Goal: Information Seeking & Learning: Learn about a topic

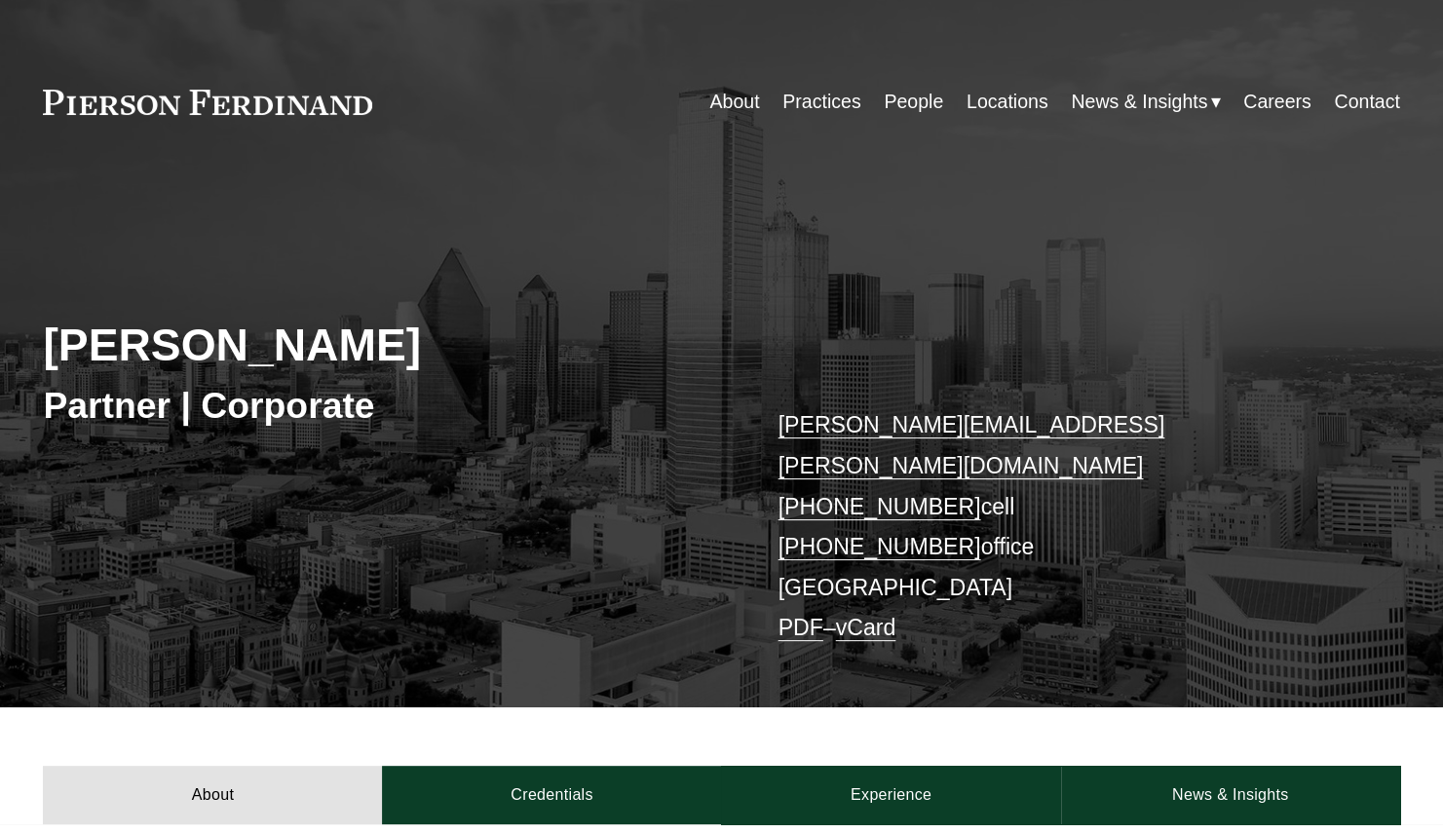
scroll to position [390, 0]
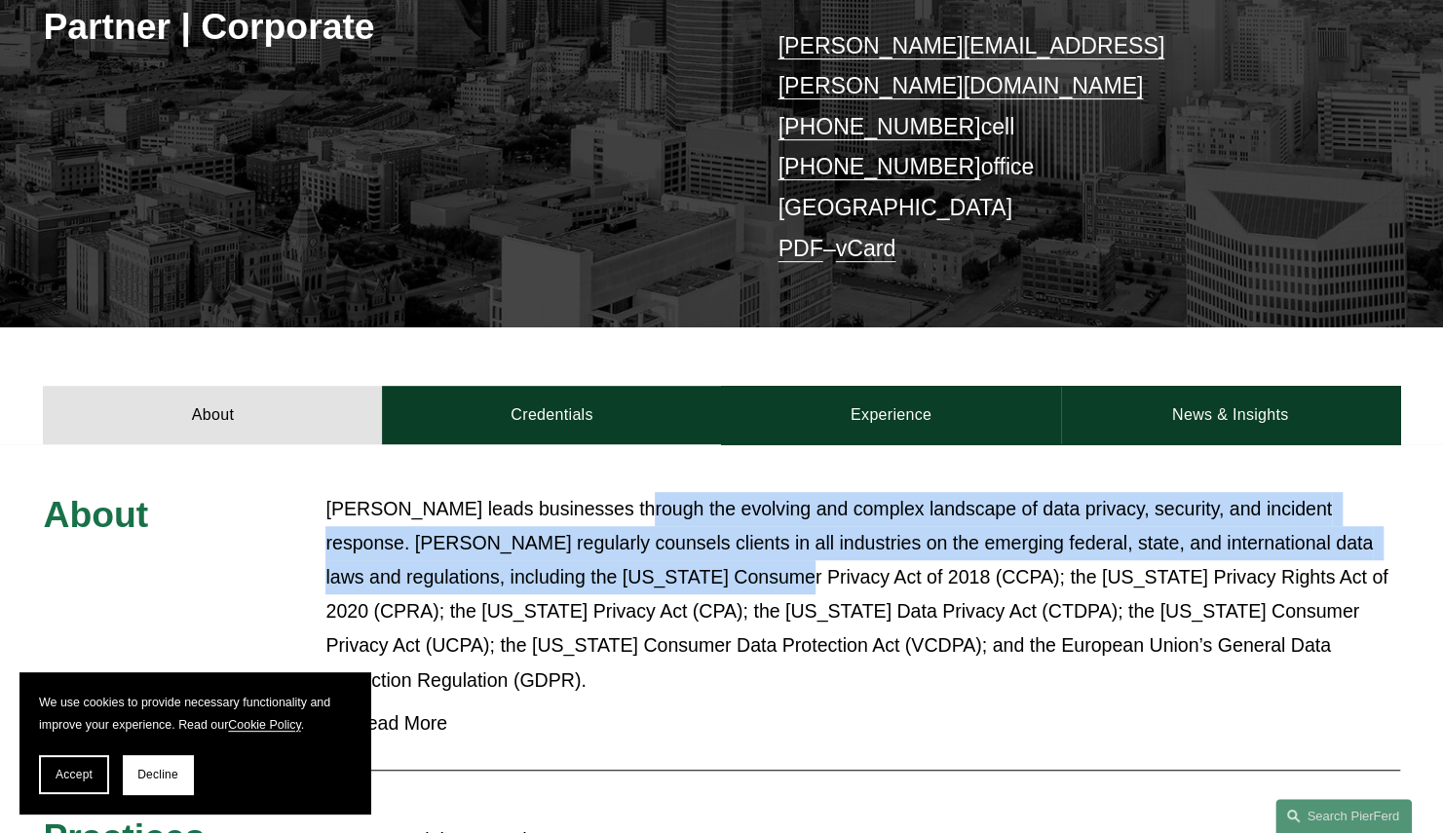
drag, startPoint x: 623, startPoint y: 446, endPoint x: 653, endPoint y: 525, distance: 84.1
click at [653, 525] on div "About [PERSON_NAME] leads businesses through the evolving and complex landscape…" at bounding box center [721, 769] width 1443 height 651
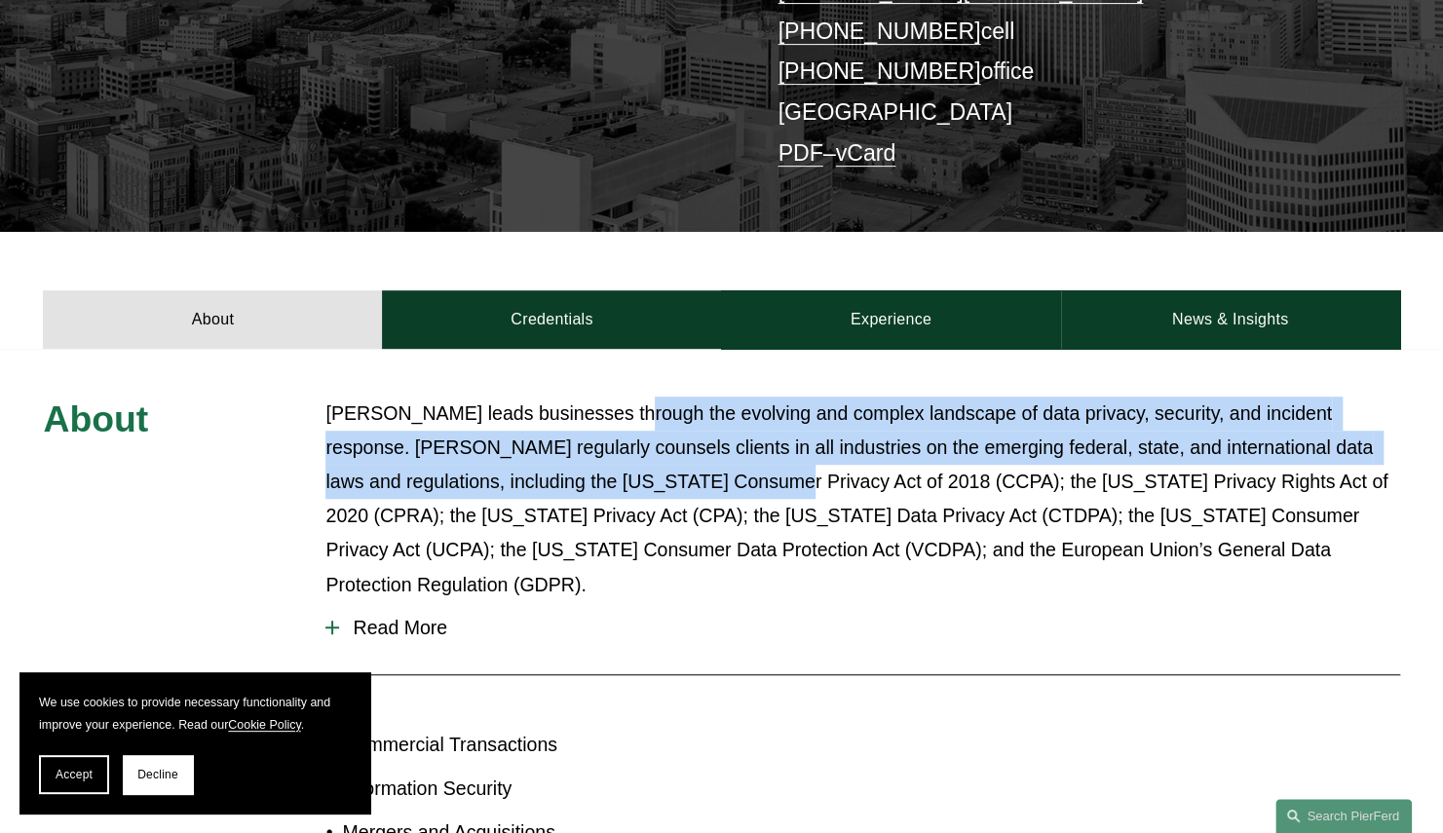
scroll to position [682, 0]
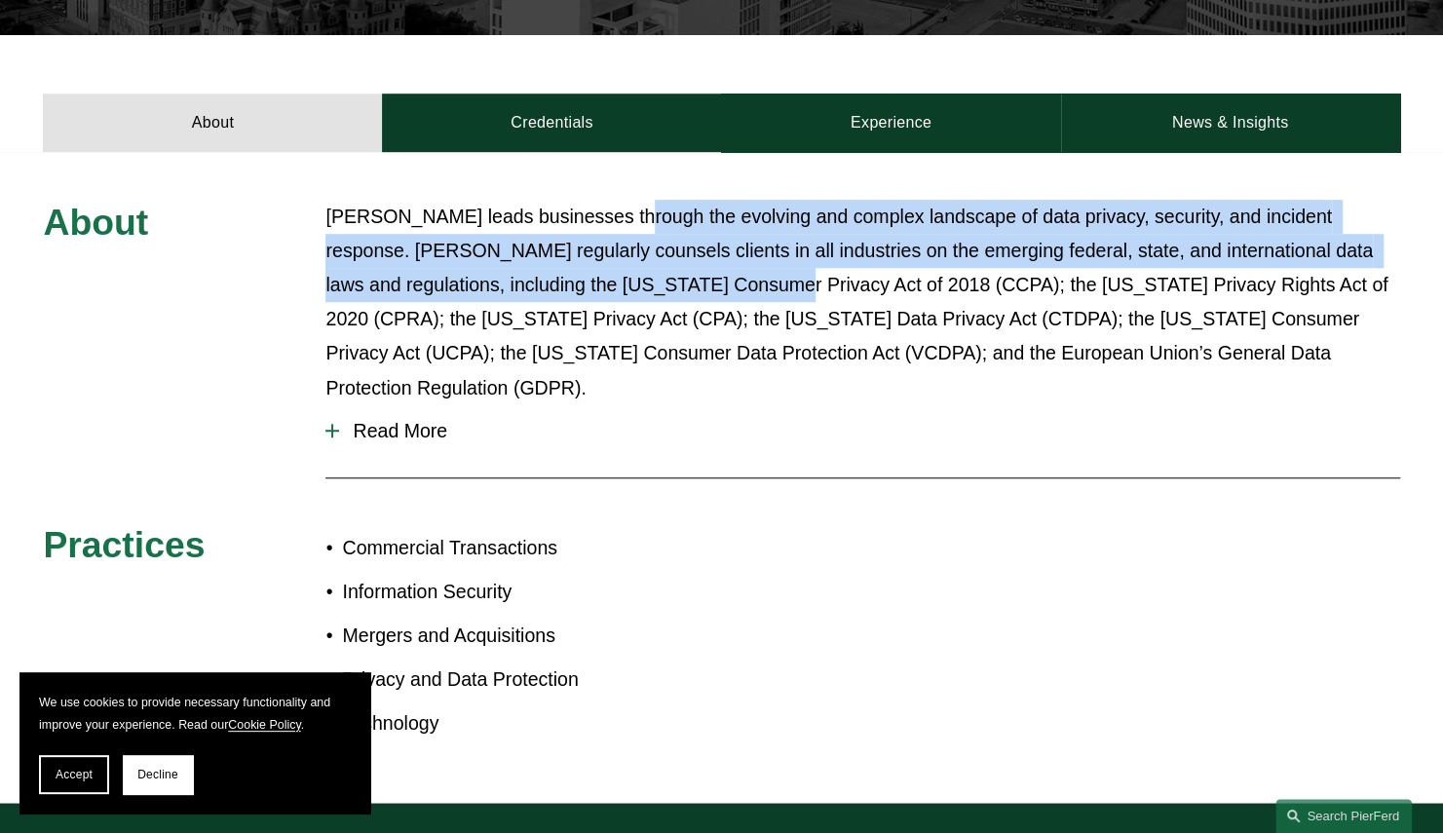
click at [420, 420] on span "Read More" at bounding box center [869, 431] width 1060 height 22
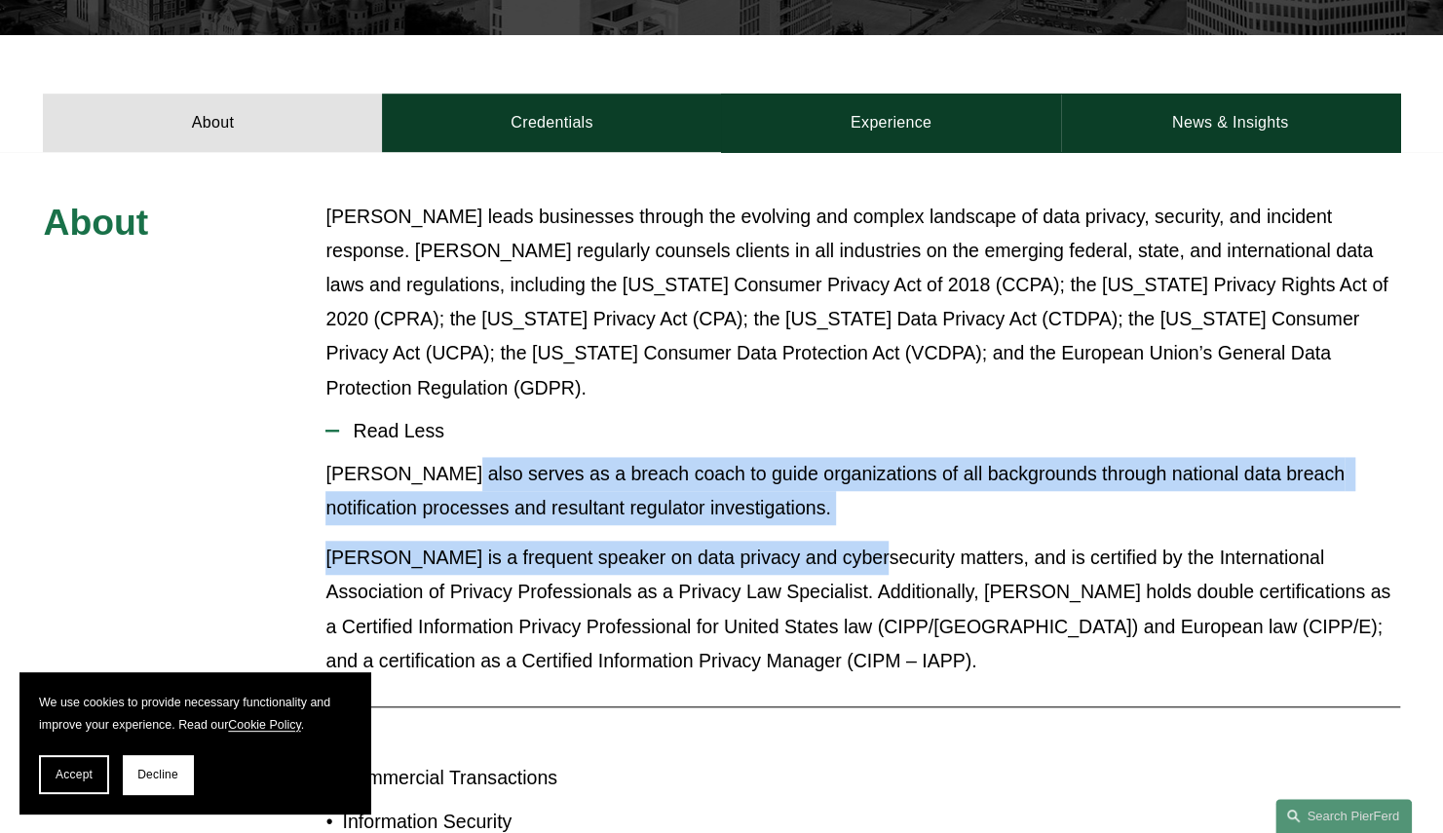
drag, startPoint x: 445, startPoint y: 403, endPoint x: 844, endPoint y: 486, distance: 406.9
click at [844, 486] on div "[PERSON_NAME] also serves as a breach coach to guide organizations of all backg…" at bounding box center [861, 575] width 1073 height 236
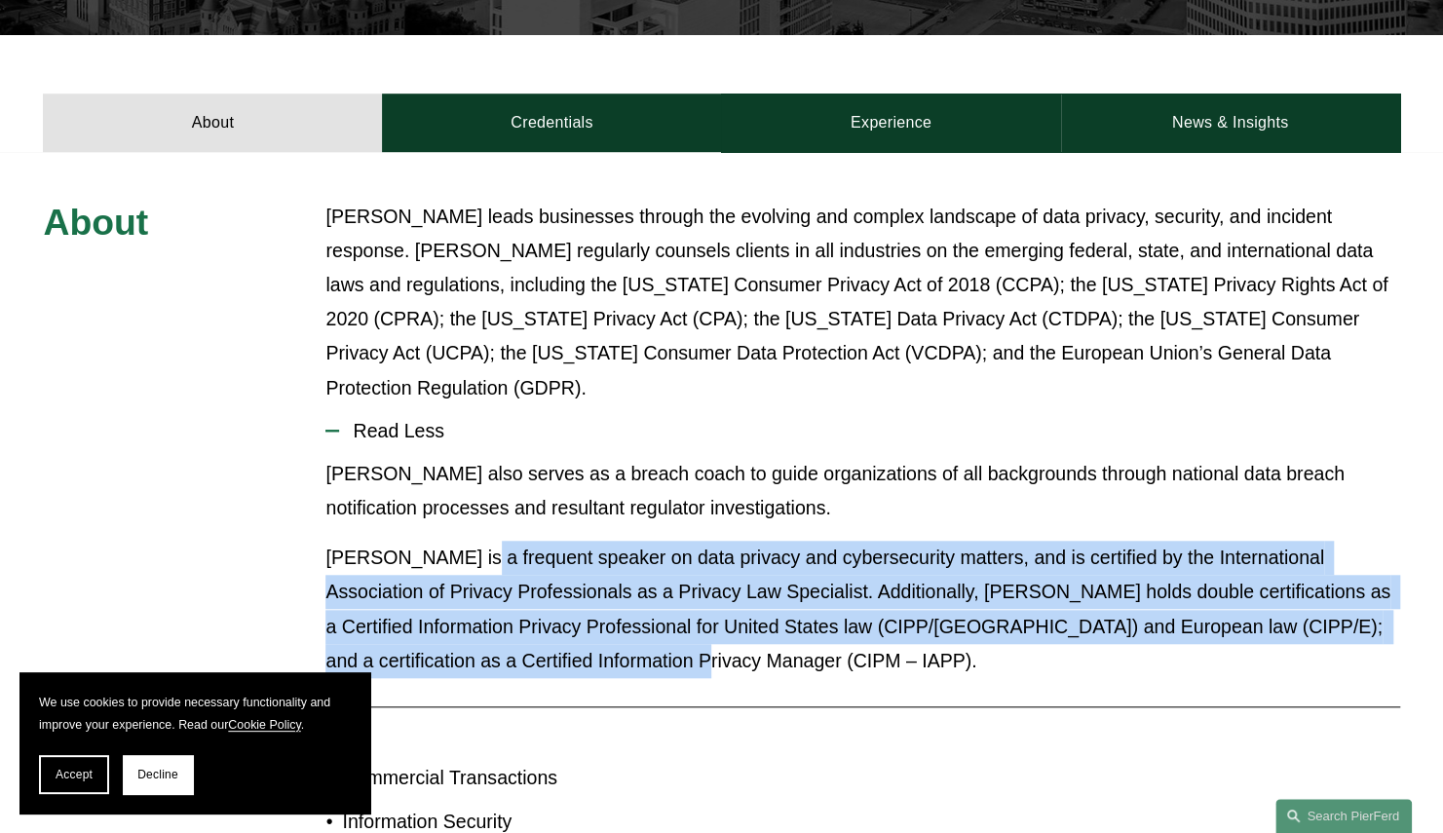
drag, startPoint x: 844, startPoint y: 486, endPoint x: 459, endPoint y: 501, distance: 385.0
click at [459, 541] on p "[PERSON_NAME] is a frequent speaker on data privacy and cybersecurity matters, …" at bounding box center [861, 609] width 1073 height 137
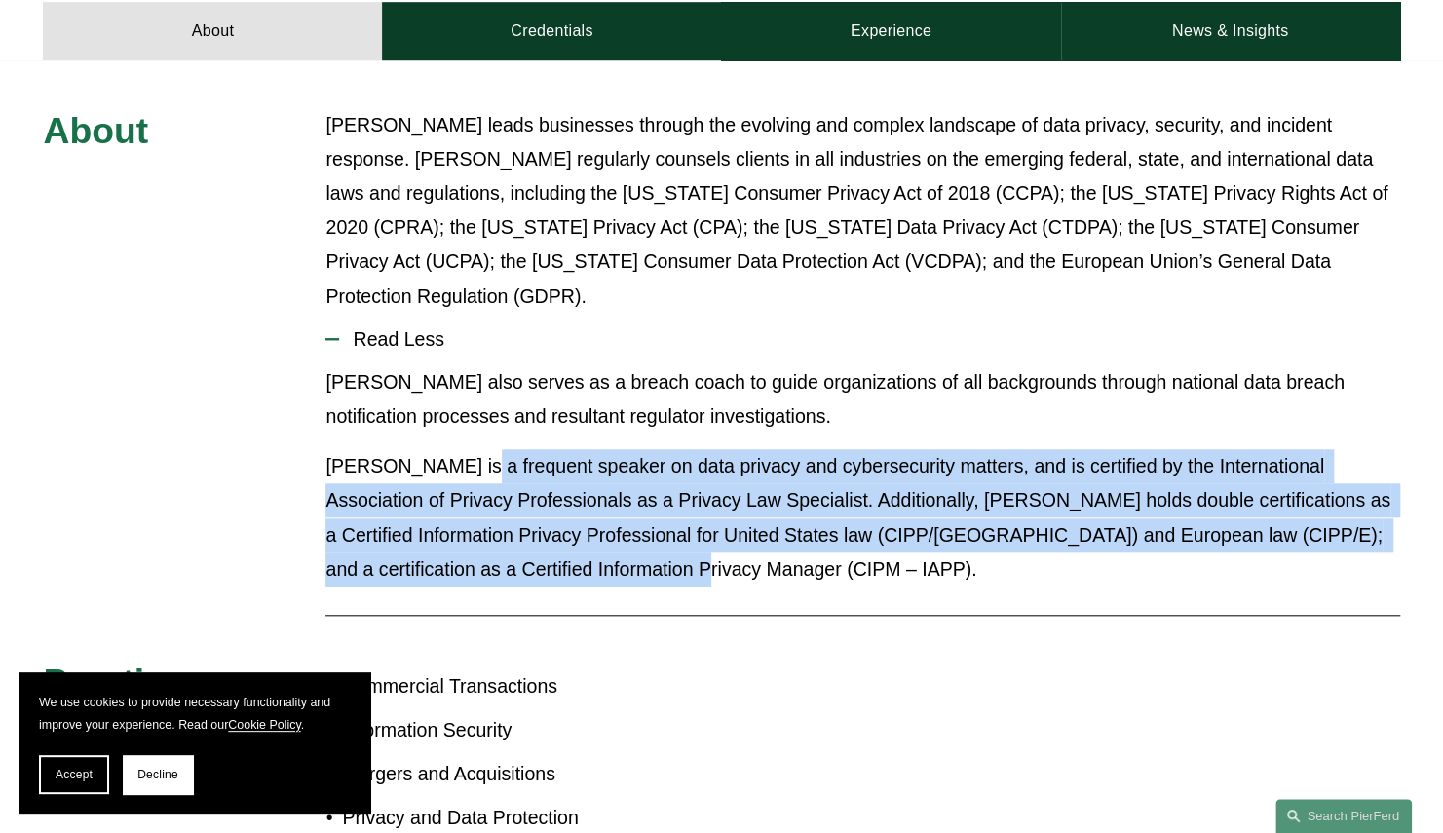
scroll to position [584, 0]
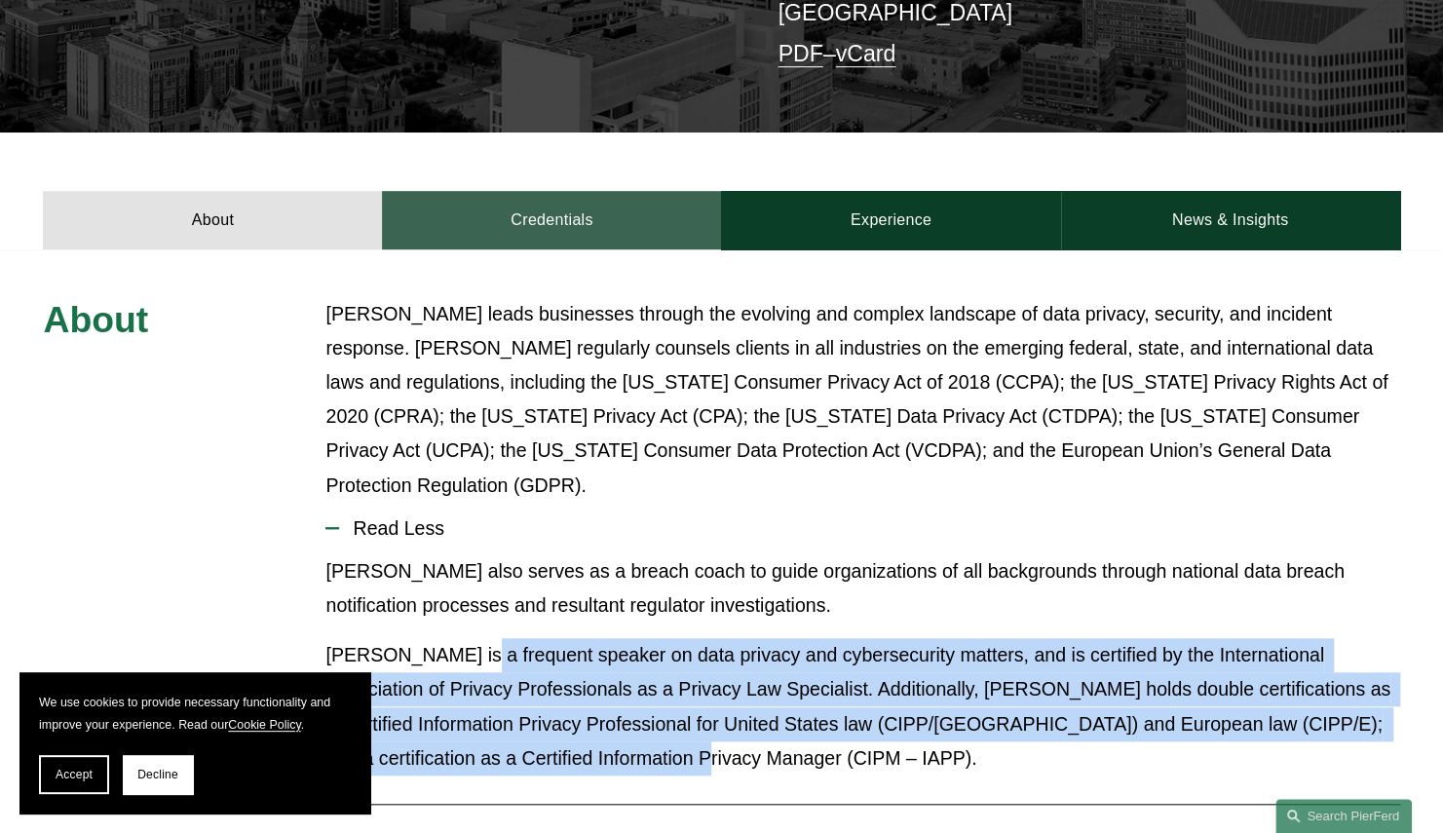
click at [469, 191] on link "Credentials" at bounding box center [551, 220] width 339 height 58
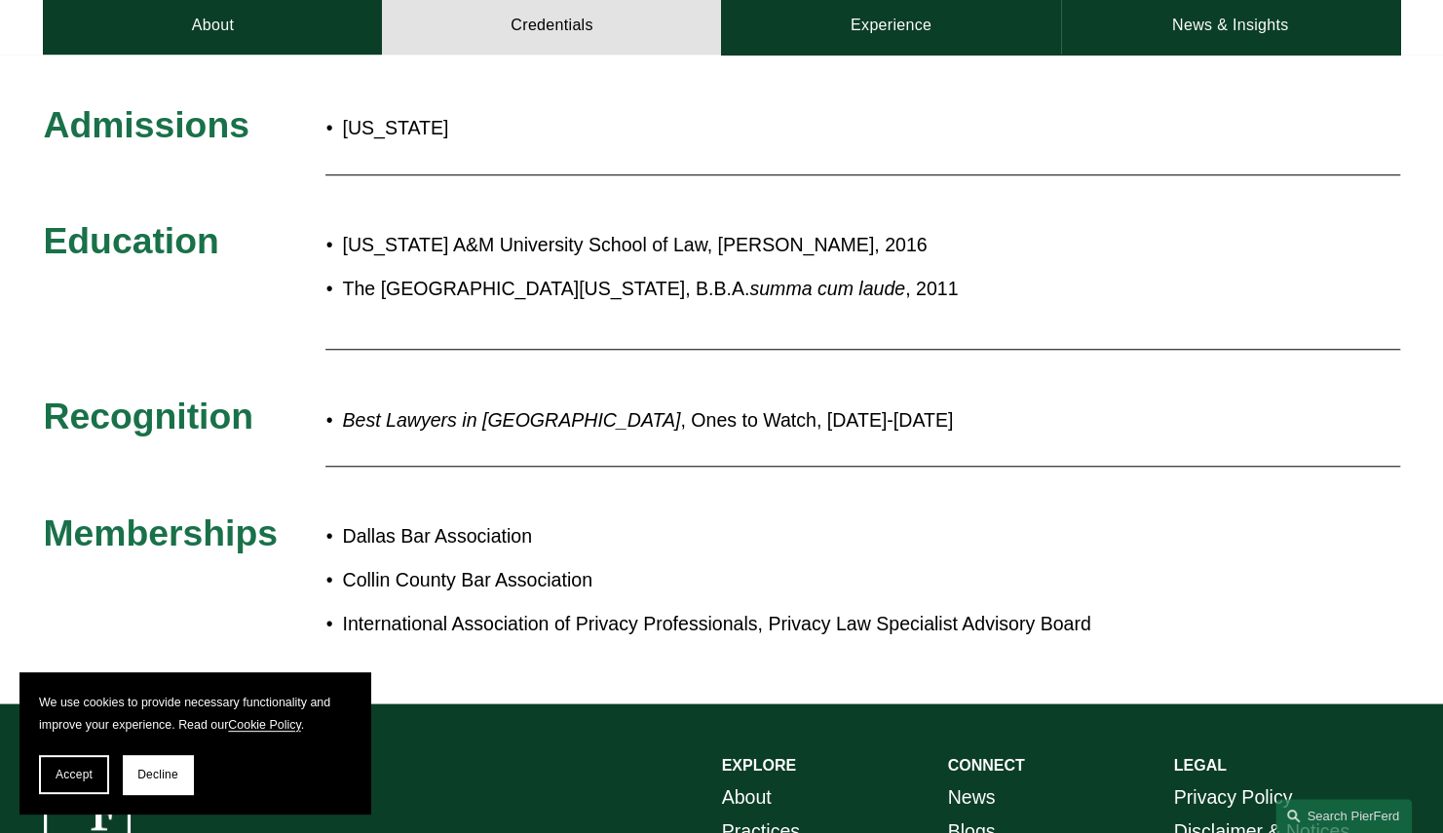
scroll to position [682, 0]
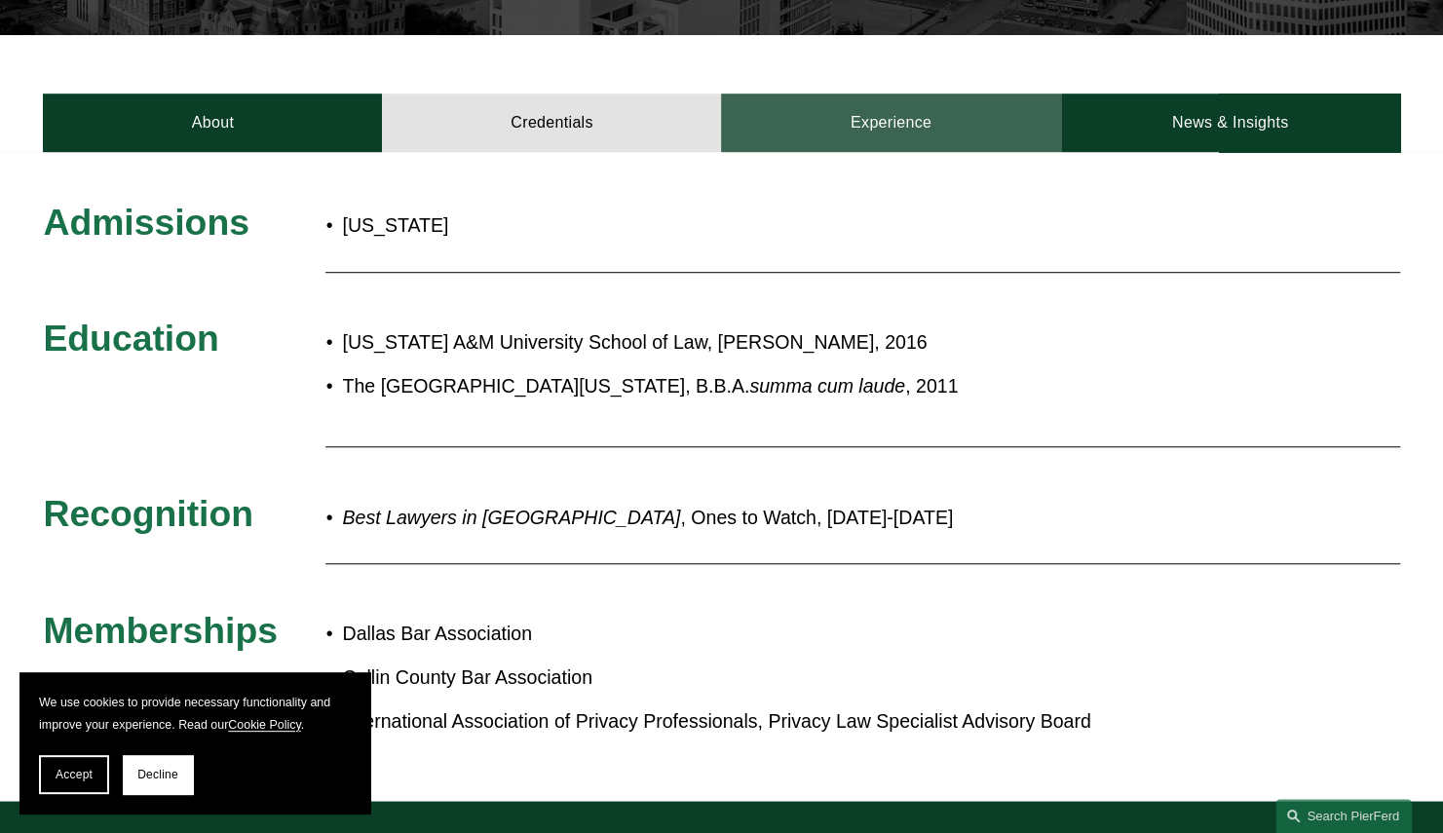
click at [902, 96] on link "Experience" at bounding box center [890, 123] width 339 height 58
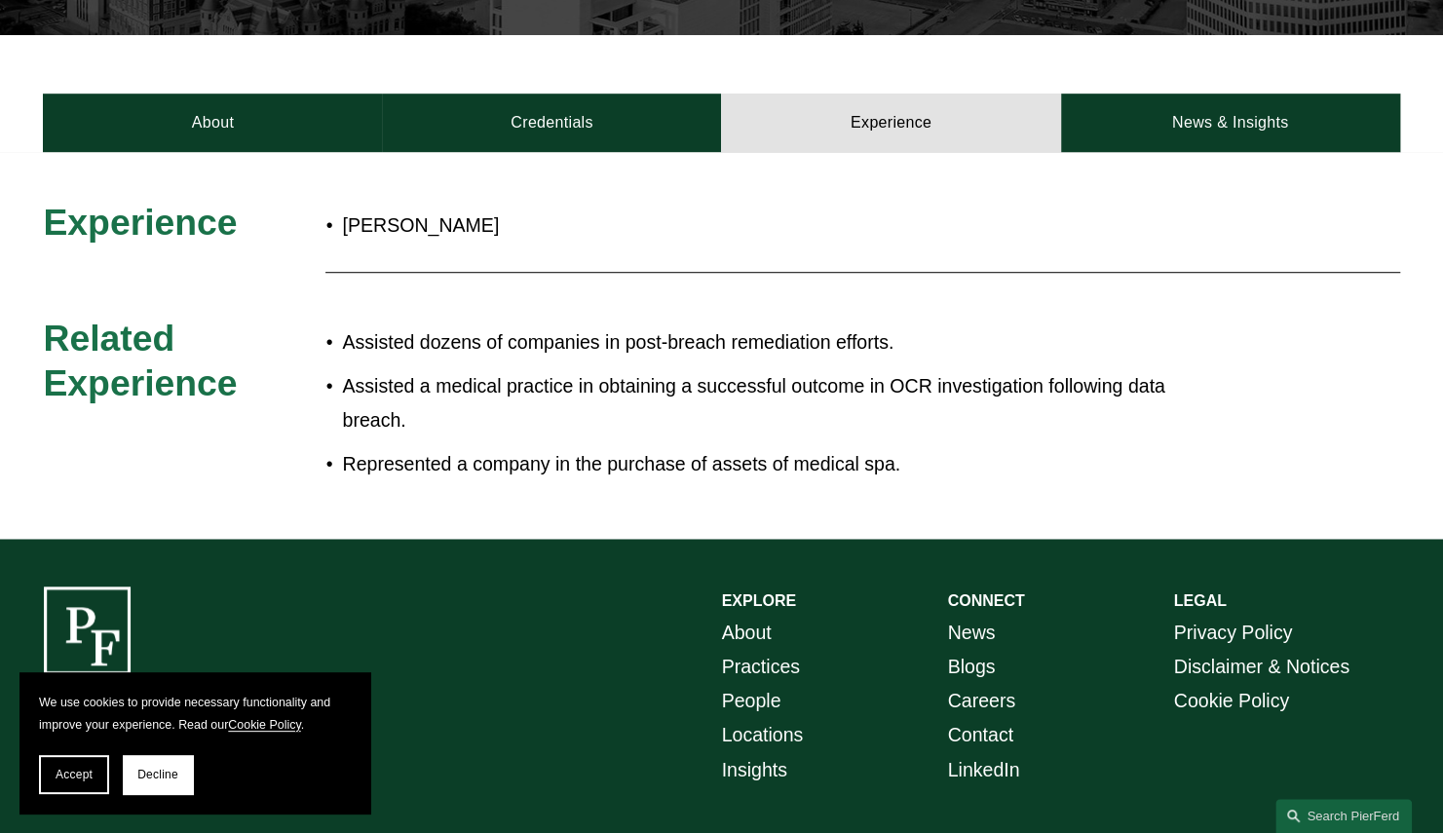
drag, startPoint x: 892, startPoint y: 129, endPoint x: 577, endPoint y: 204, distance: 324.4
click at [577, 208] on p "[PERSON_NAME]" at bounding box center [785, 225] width 887 height 34
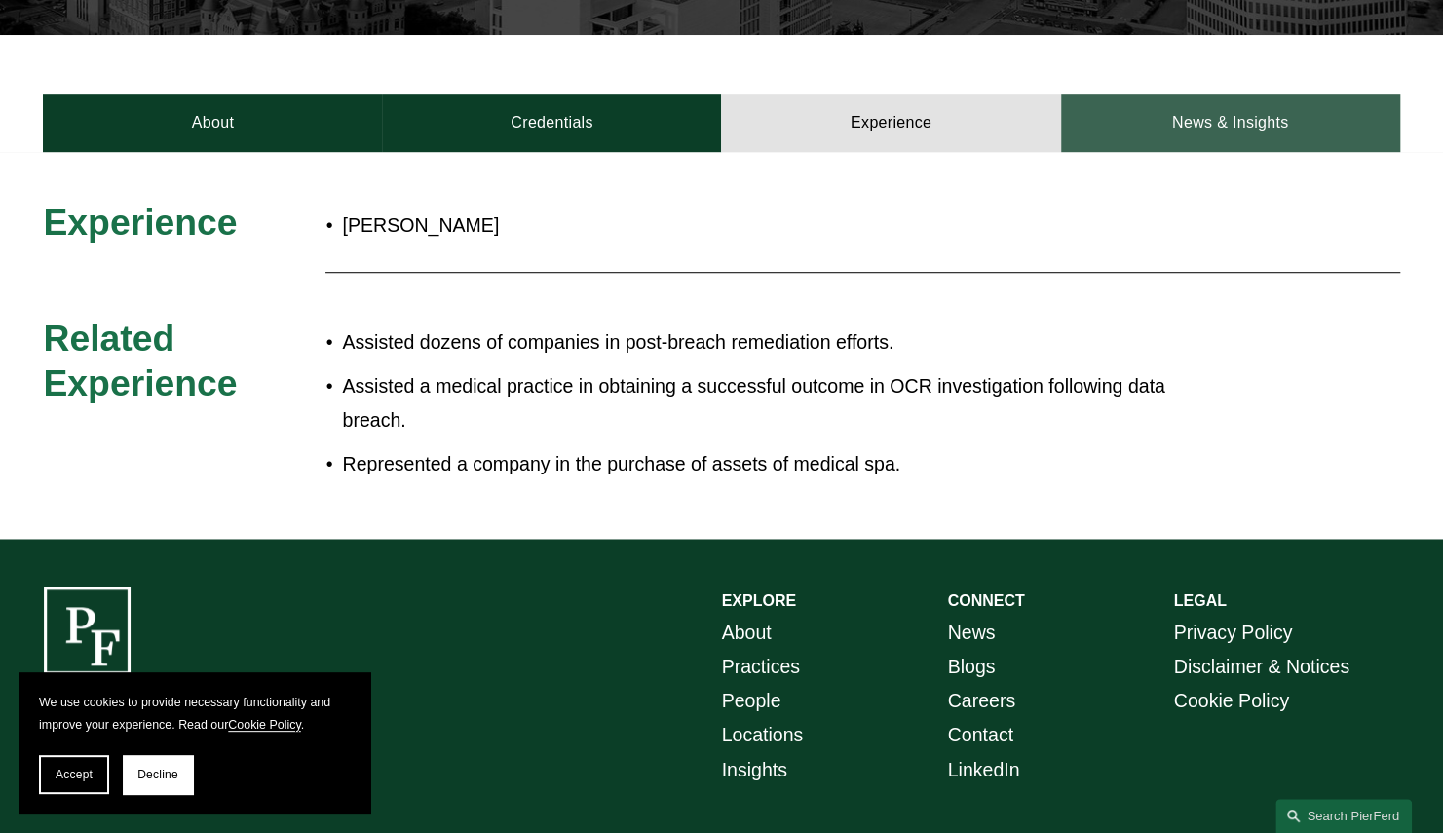
click at [1114, 111] on link "News & Insights" at bounding box center [1230, 123] width 339 height 58
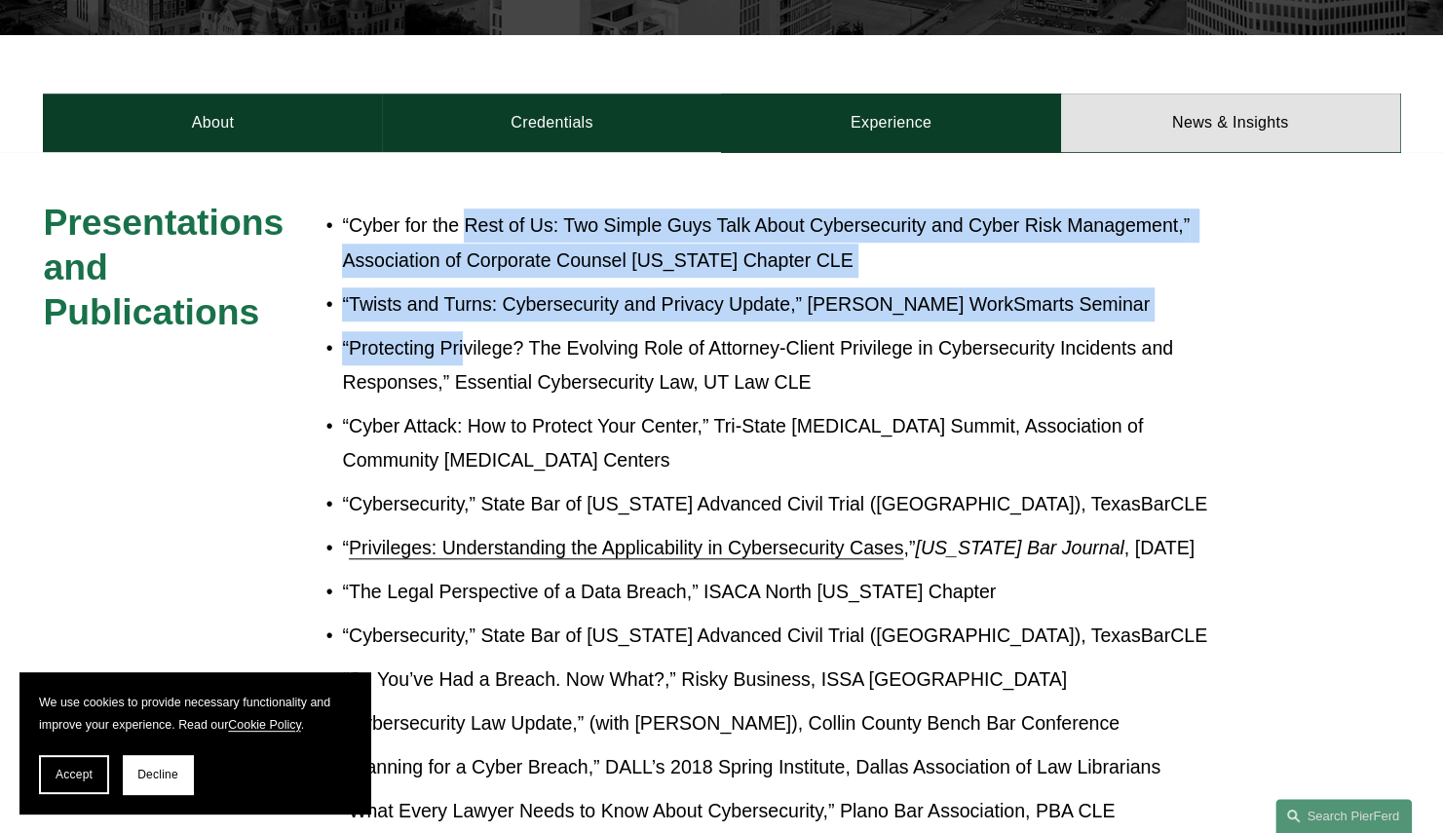
drag, startPoint x: 466, startPoint y: 244, endPoint x: 464, endPoint y: 303, distance: 59.4
click at [464, 303] on ul "“Cyber for the Rest of Us: Two Simple Guys Talk About Cybersecurity and Cyber R…" at bounding box center [777, 622] width 904 height 829
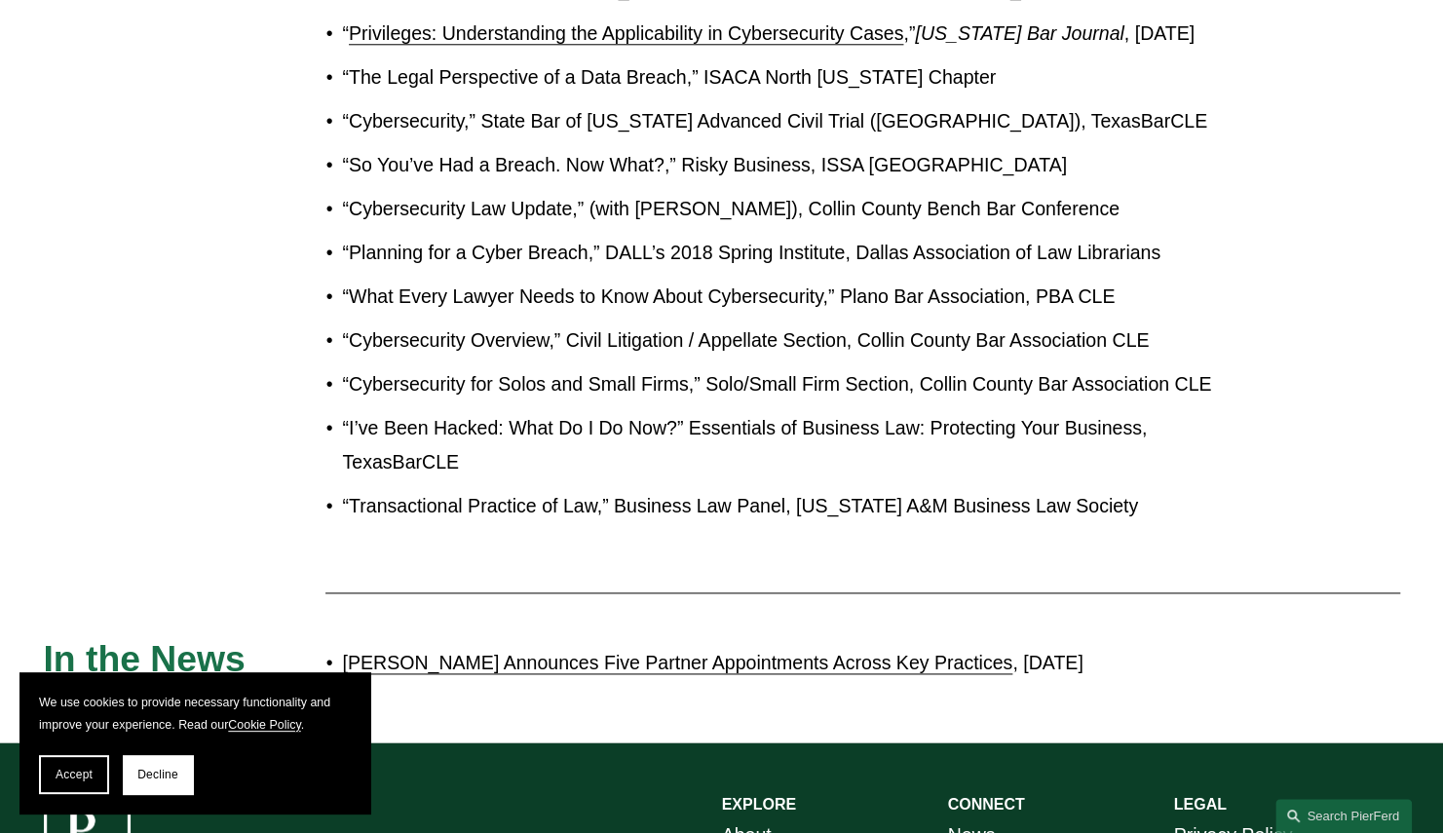
scroll to position [1447, 0]
